Goal: Transaction & Acquisition: Purchase product/service

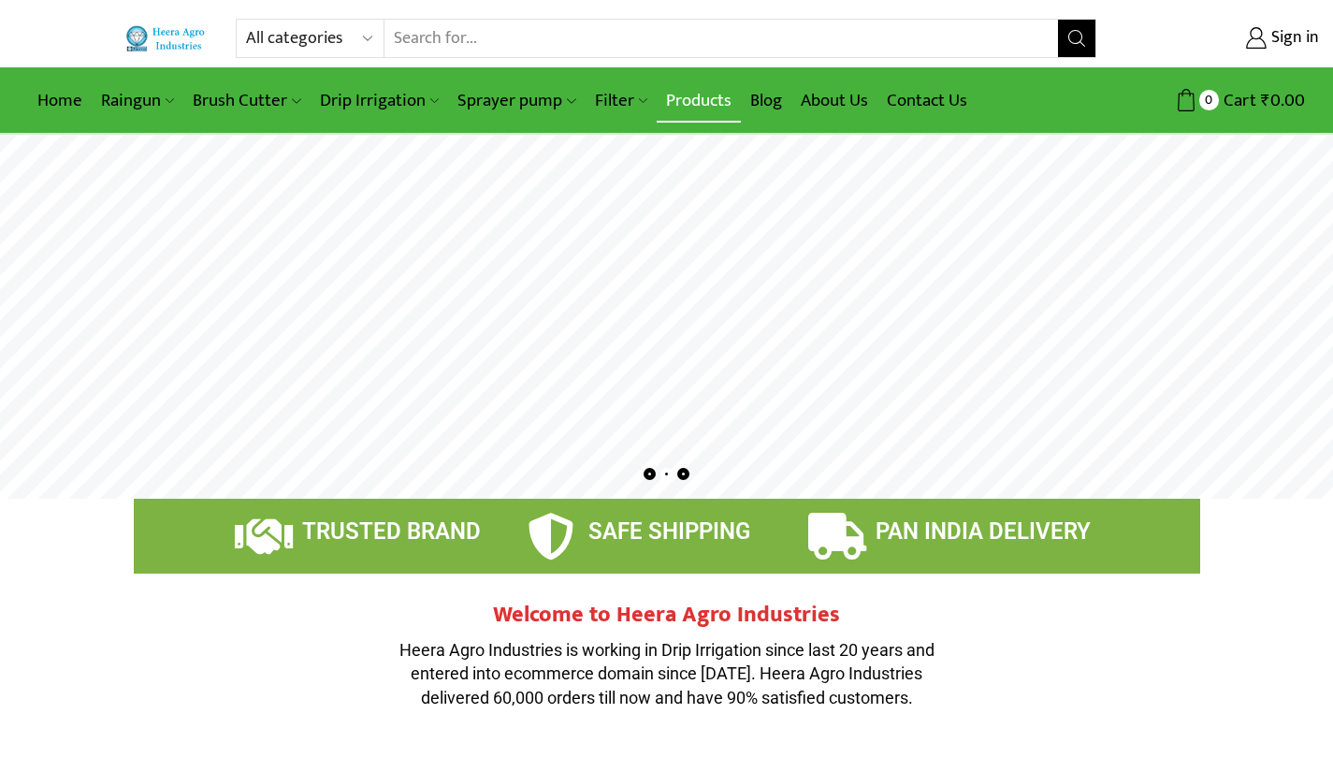
click at [703, 108] on link "Products" at bounding box center [699, 101] width 84 height 44
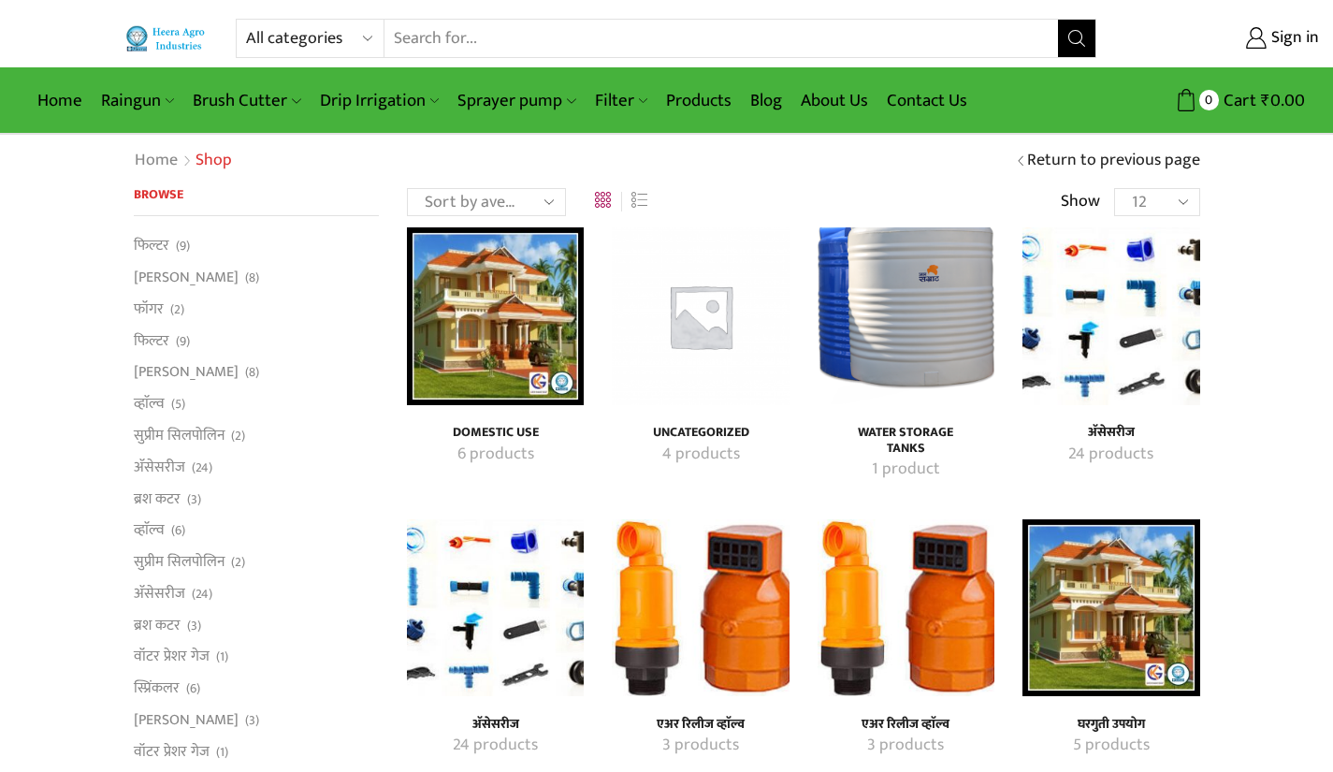
click at [454, 33] on input "Search input" at bounding box center [721, 38] width 674 height 37
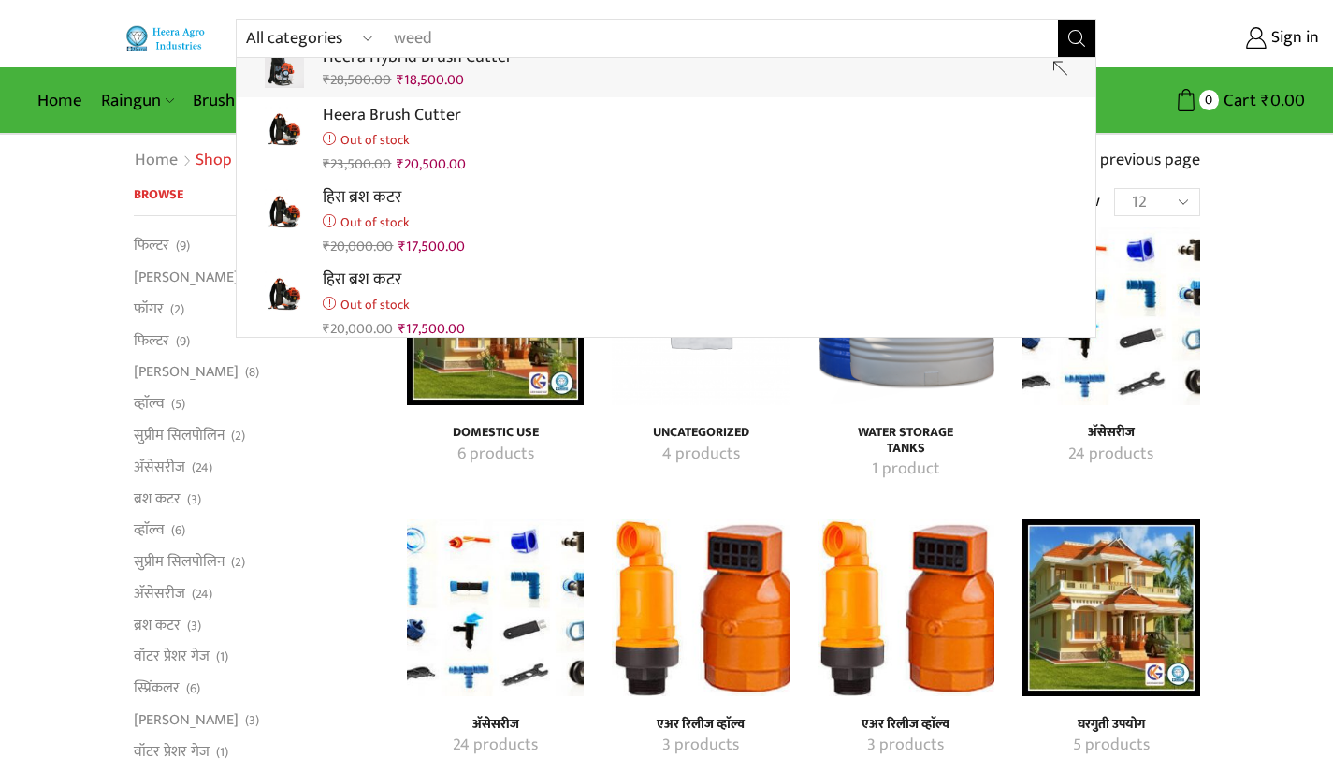
scroll to position [374, 0]
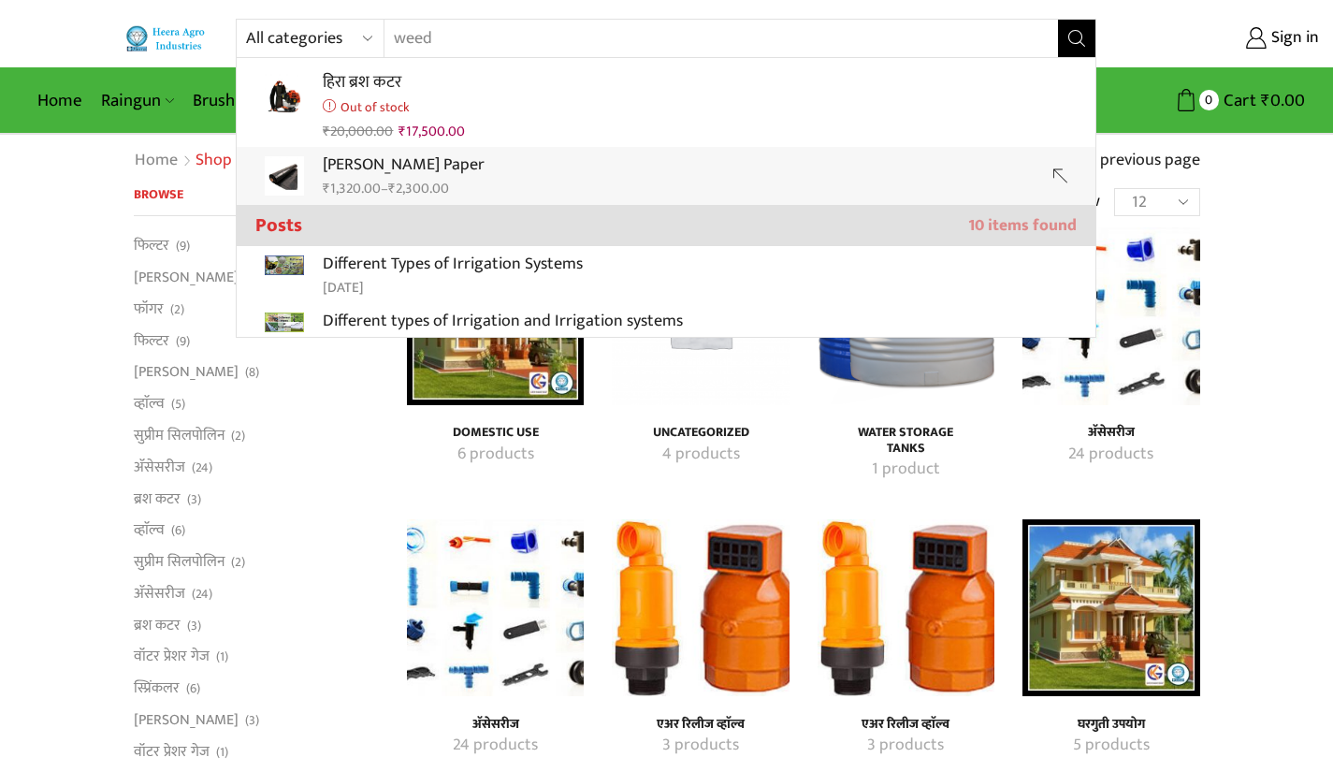
click at [414, 166] on p "Heera Mulching Paper" at bounding box center [404, 165] width 162 height 27
type input "Heera Mulching Paper"
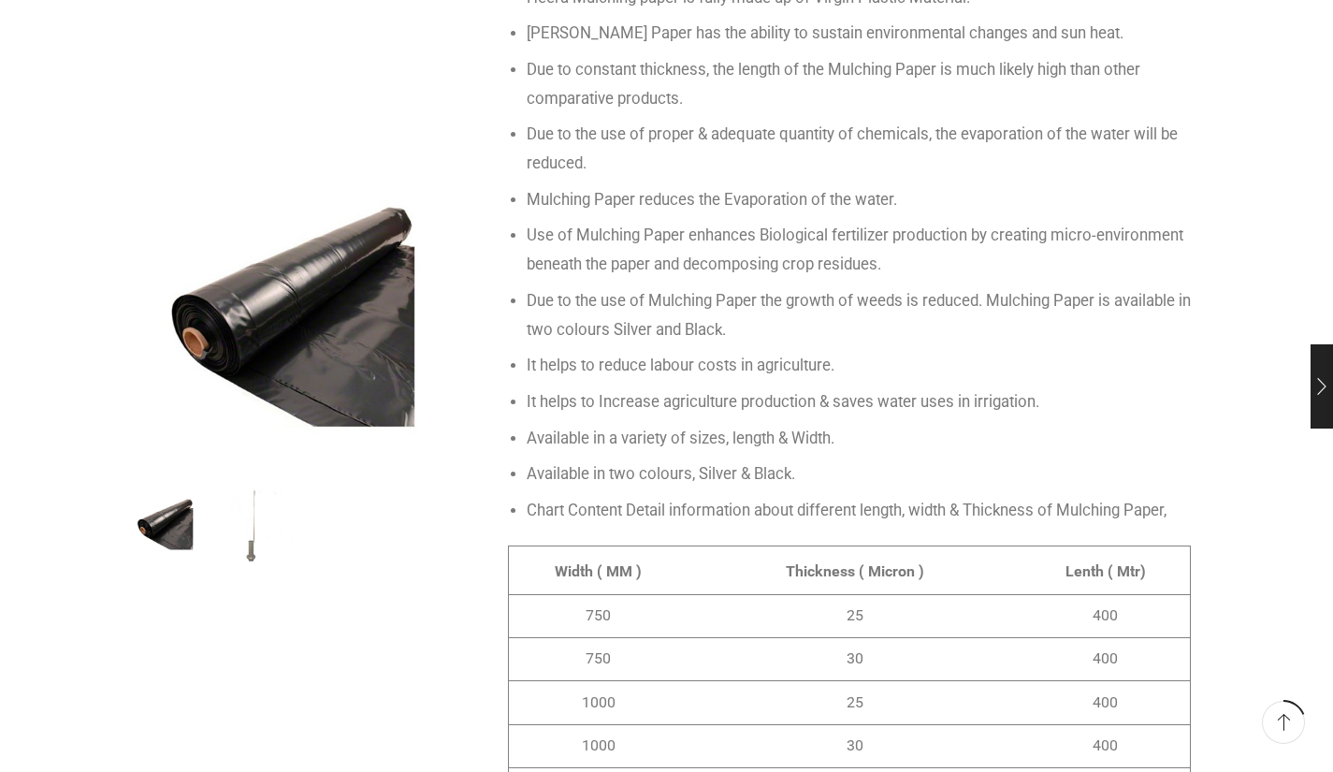
scroll to position [1403, 0]
